Goal: Task Accomplishment & Management: Use online tool/utility

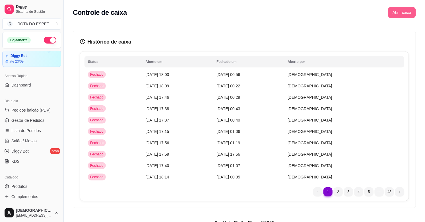
scroll to position [187, 0]
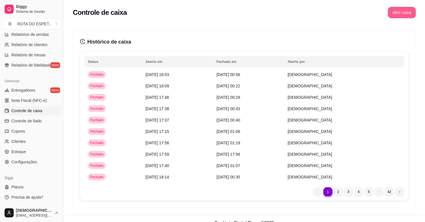
click at [405, 15] on button "Abrir caixa" at bounding box center [402, 12] width 28 height 11
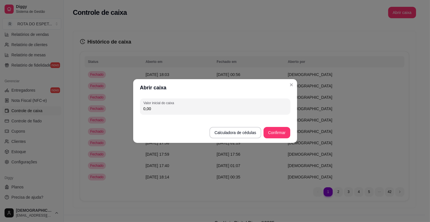
click at [202, 107] on input "0,00" at bounding box center [216, 109] width 144 height 6
type input "200,00"
click at [281, 130] on button "Confirmar" at bounding box center [277, 132] width 26 height 11
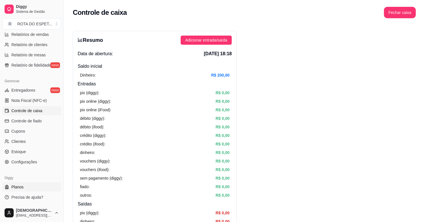
click at [17, 189] on span "Planos" at bounding box center [17, 187] width 12 height 6
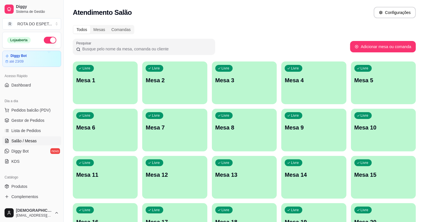
scroll to position [32, 0]
